Goal: Task Accomplishment & Management: Manage account settings

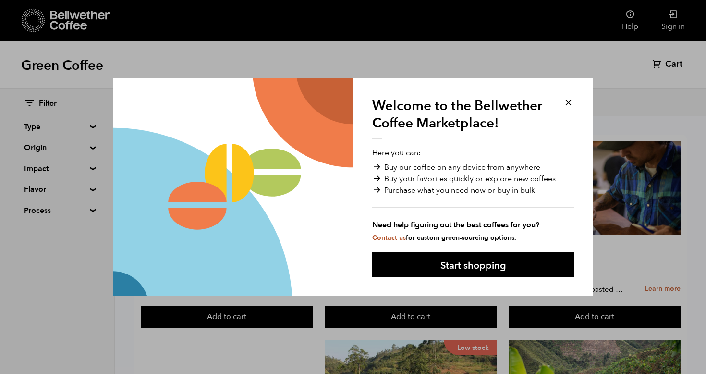
click at [570, 100] on button at bounding box center [568, 102] width 11 height 11
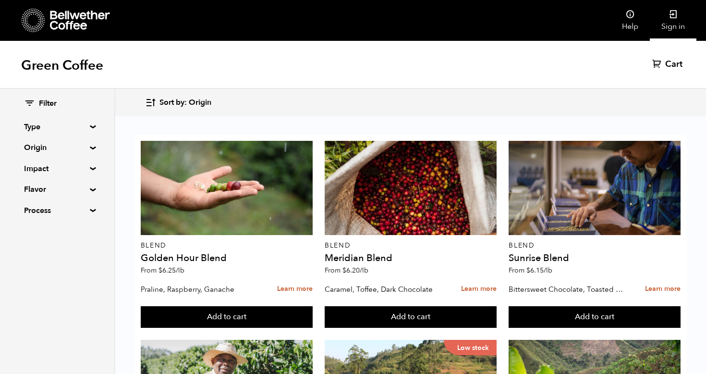
click at [673, 25] on link "Sign in" at bounding box center [673, 20] width 47 height 41
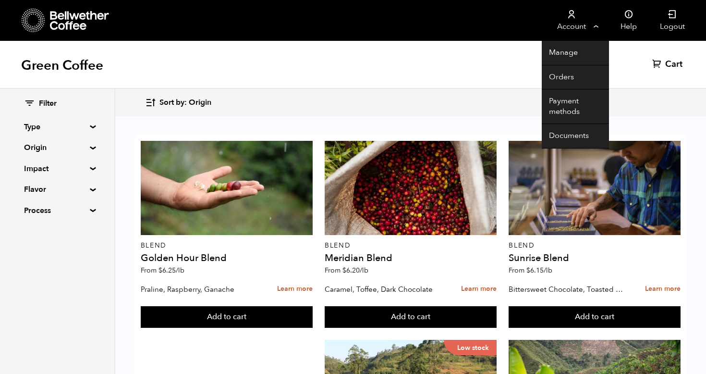
click at [594, 27] on link "Account" at bounding box center [571, 20] width 59 height 41
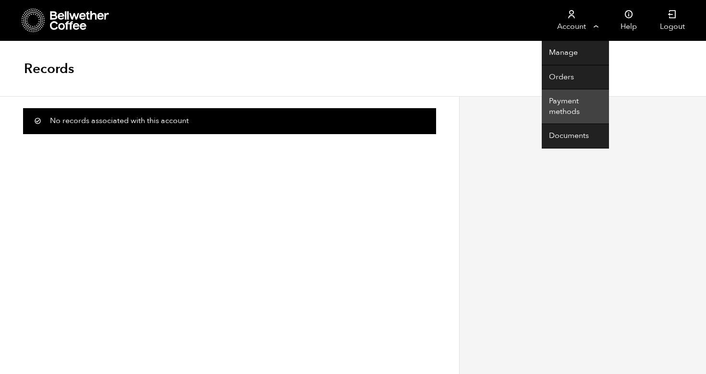
click at [570, 96] on link "Payment methods" at bounding box center [575, 106] width 67 height 35
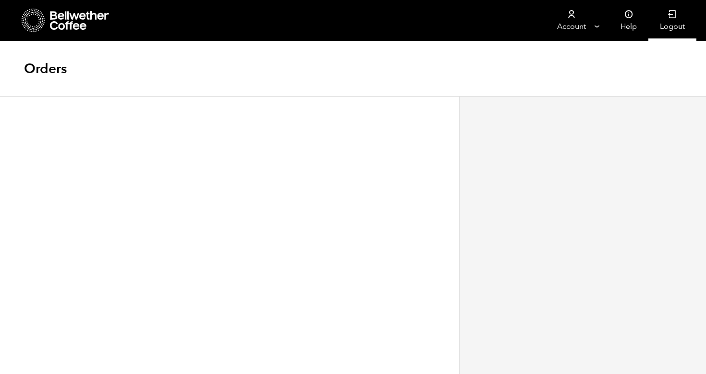
click at [670, 20] on link "Logout" at bounding box center [673, 20] width 48 height 41
